Goal: Task Accomplishment & Management: Manage account settings

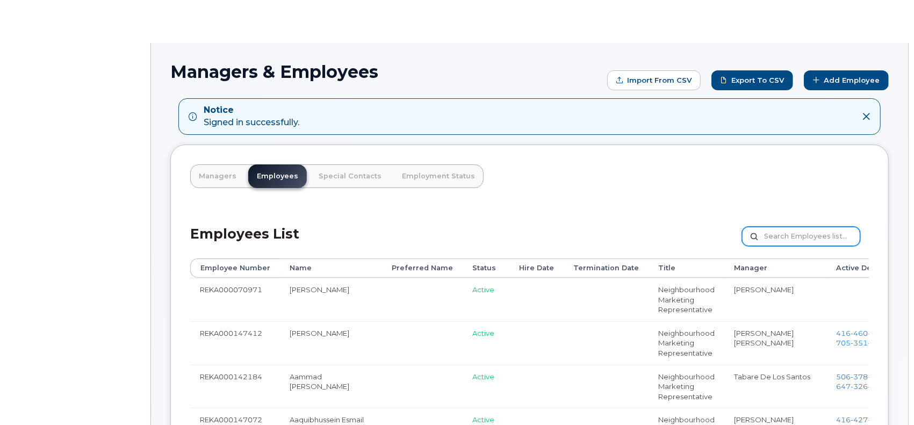
click at [786, 233] on input "text" at bounding box center [801, 236] width 118 height 19
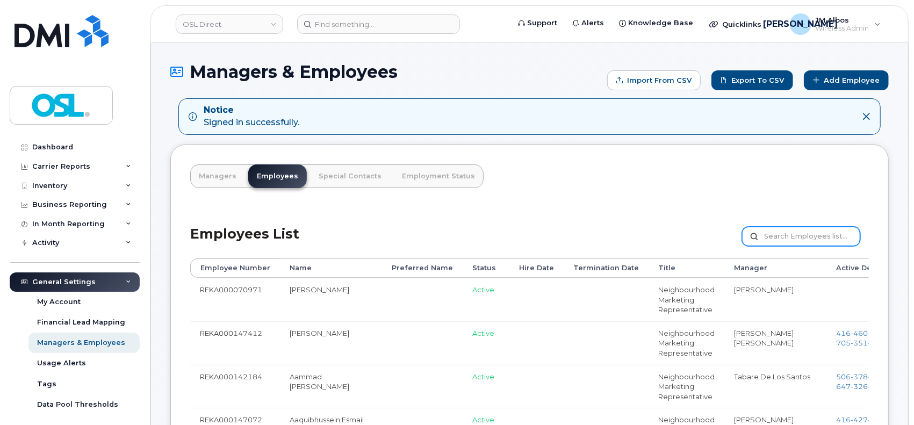
click at [787, 236] on input "text" at bounding box center [801, 236] width 118 height 19
paste input "REKA000069078"
type input "REKA000069078"
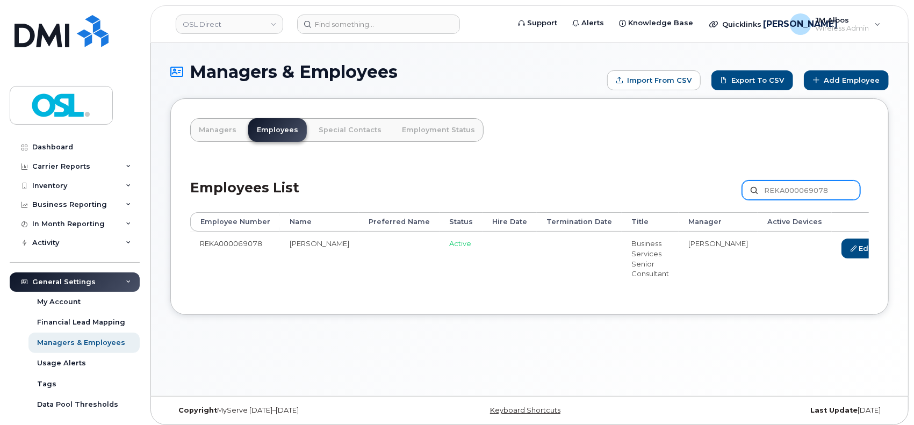
click at [834, 191] on input "REKA000069078" at bounding box center [801, 189] width 118 height 19
paste input "8345"
type input "REKA000068345"
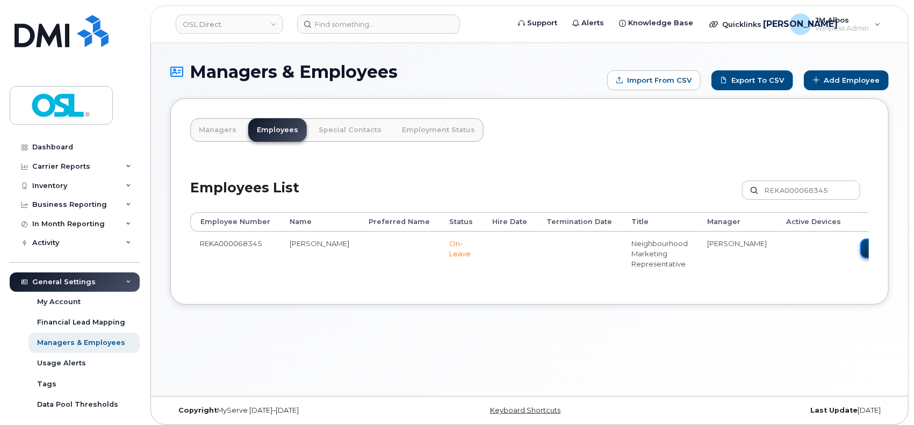
click at [869, 245] on icon at bounding box center [872, 248] width 6 height 6
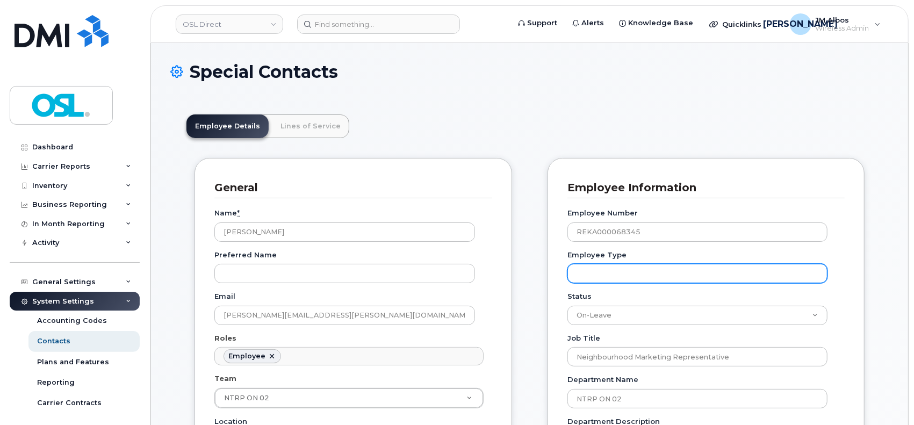
scroll to position [33, 0]
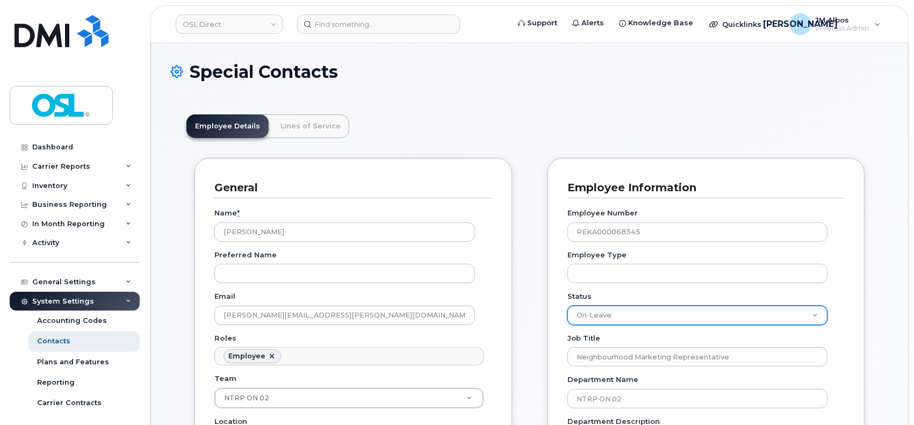
click at [705, 315] on select "Active On-Leave Long Term Short Term Maternity Leave Temp Layoff Inactive" at bounding box center [697, 315] width 260 height 19
select select "active"
click at [567, 306] on select "Active On-Leave Long Term Short Term Maternity Leave Temp Layoff Inactive" at bounding box center [697, 315] width 260 height 19
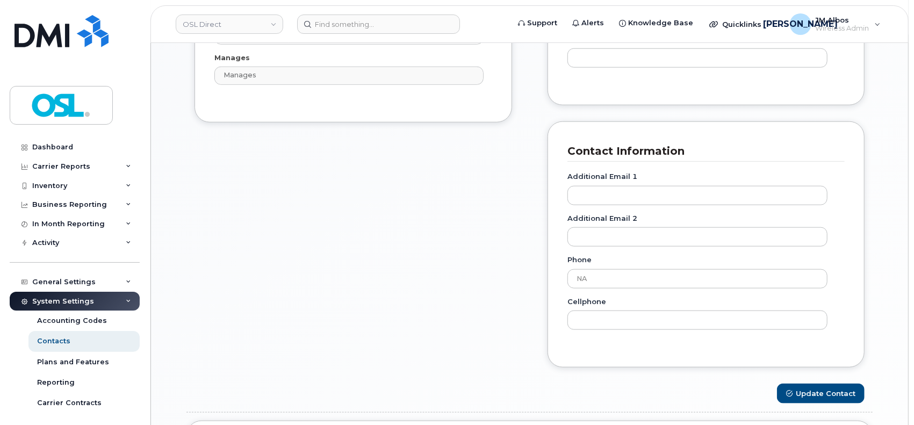
scroll to position [716, 0]
click at [812, 393] on button "Update Contact" at bounding box center [821, 393] width 88 height 20
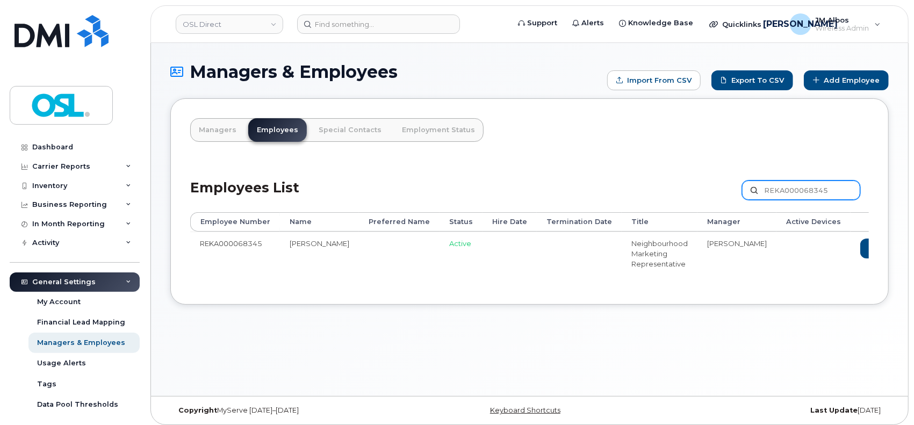
click at [777, 191] on input "REKA000068345" at bounding box center [801, 189] width 118 height 19
paste input "00201"
type input "REKA000000201"
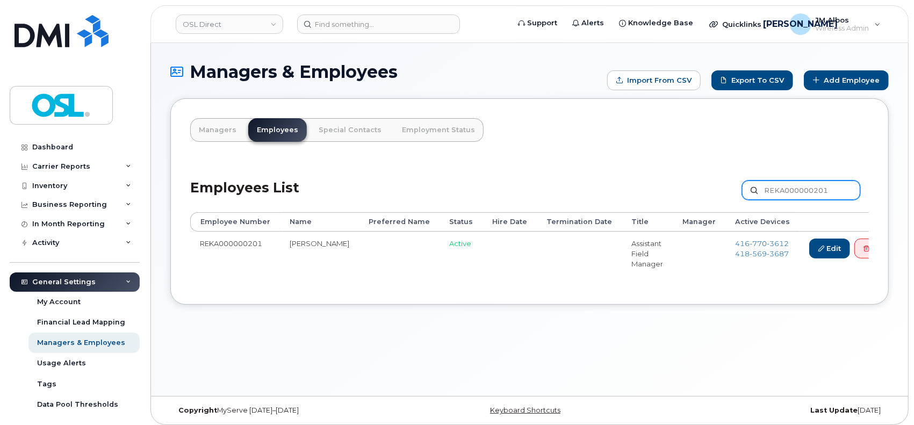
click at [788, 190] on input "REKA000000201" at bounding box center [801, 189] width 118 height 19
click at [789, 190] on input "REKA000000201" at bounding box center [801, 189] width 118 height 19
paste input "150709"
type input "REKA000150709"
